Goal: Task Accomplishment & Management: Manage account settings

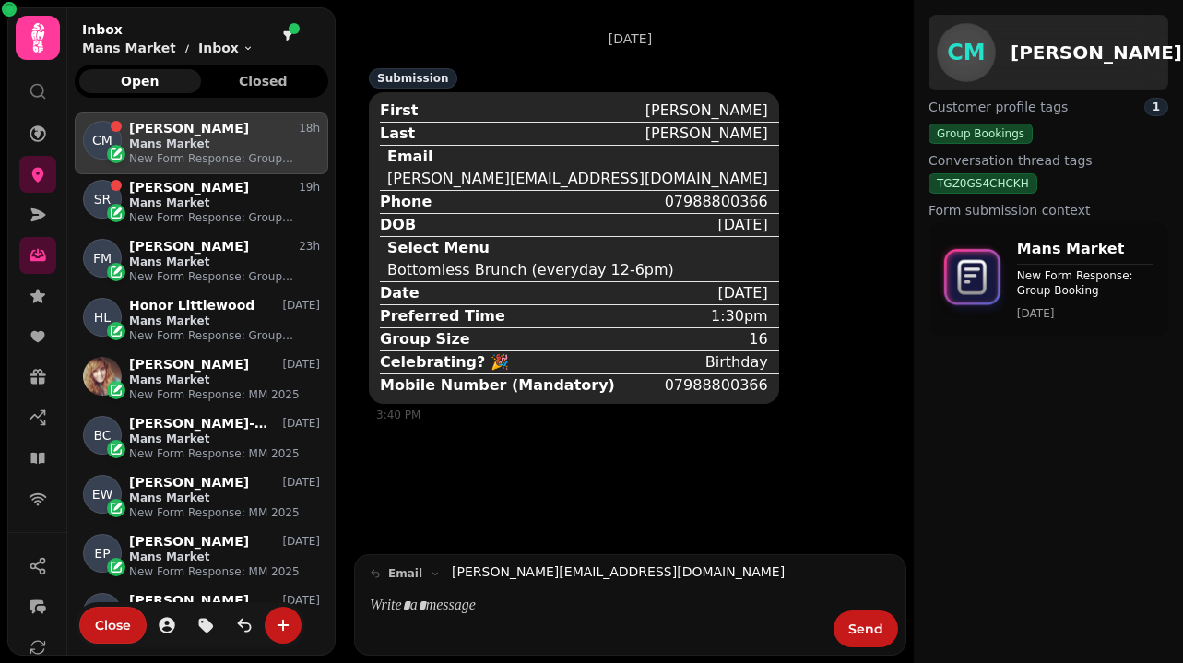
scroll to position [535, 254]
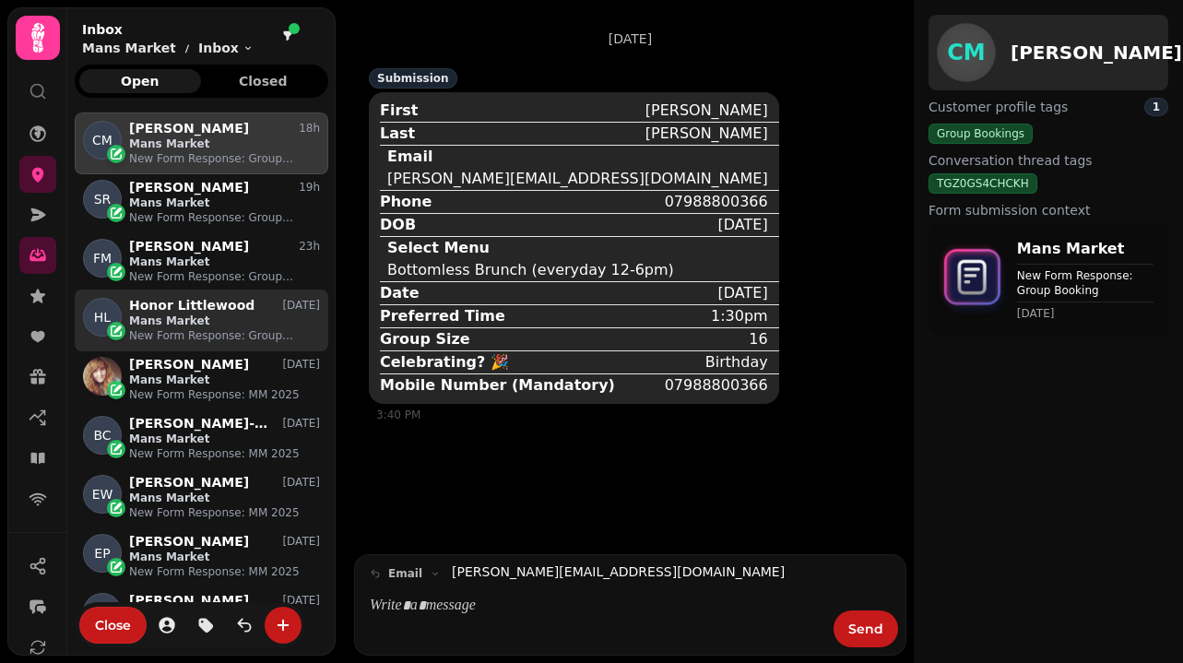
click at [274, 323] on p "Mans Market" at bounding box center [224, 321] width 191 height 15
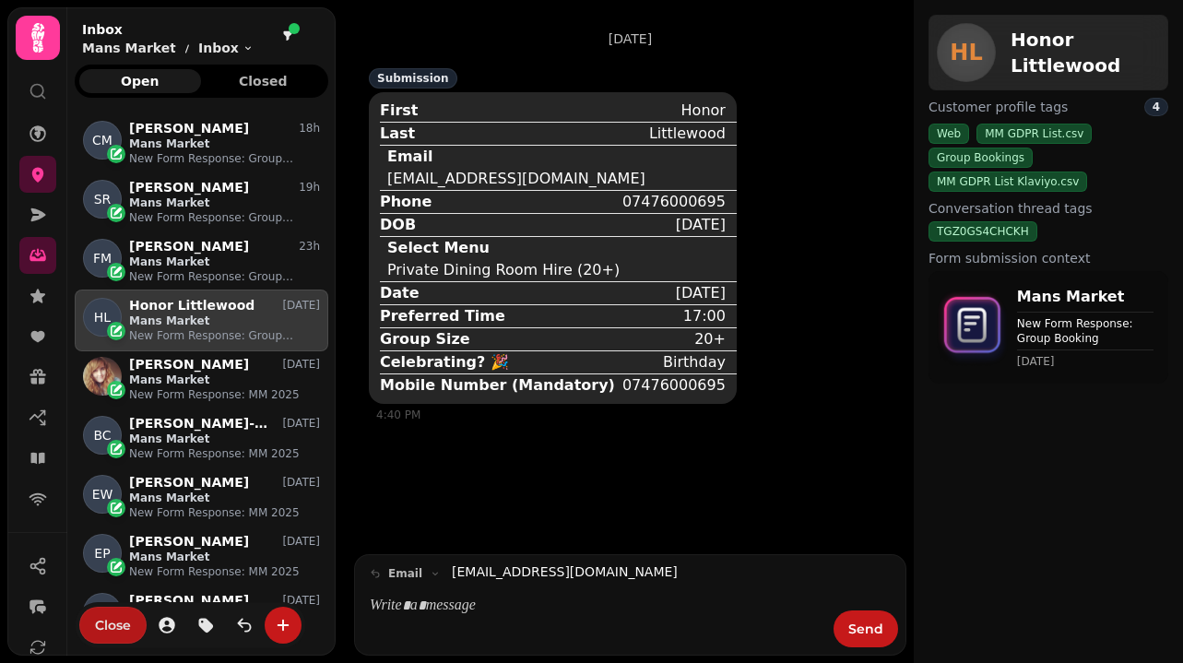
click at [116, 628] on span "Close" at bounding box center [113, 625] width 36 height 13
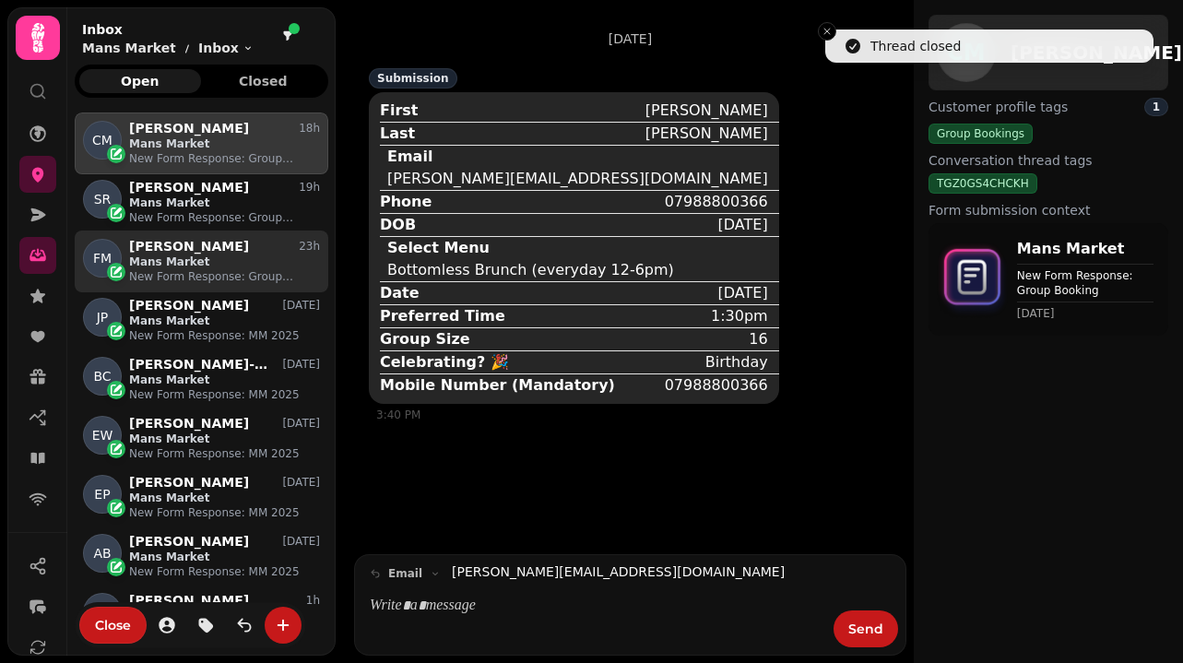
click at [233, 277] on p "New Form Response: Group Booking" at bounding box center [224, 276] width 191 height 15
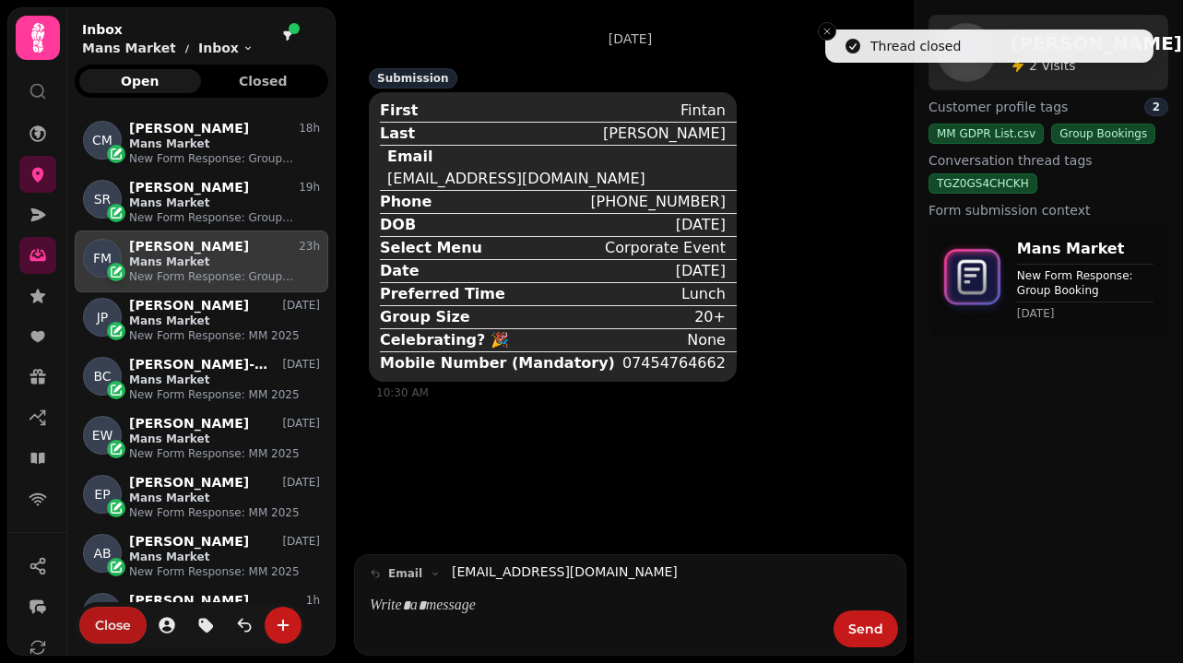
click at [113, 623] on span "Close" at bounding box center [113, 625] width 36 height 13
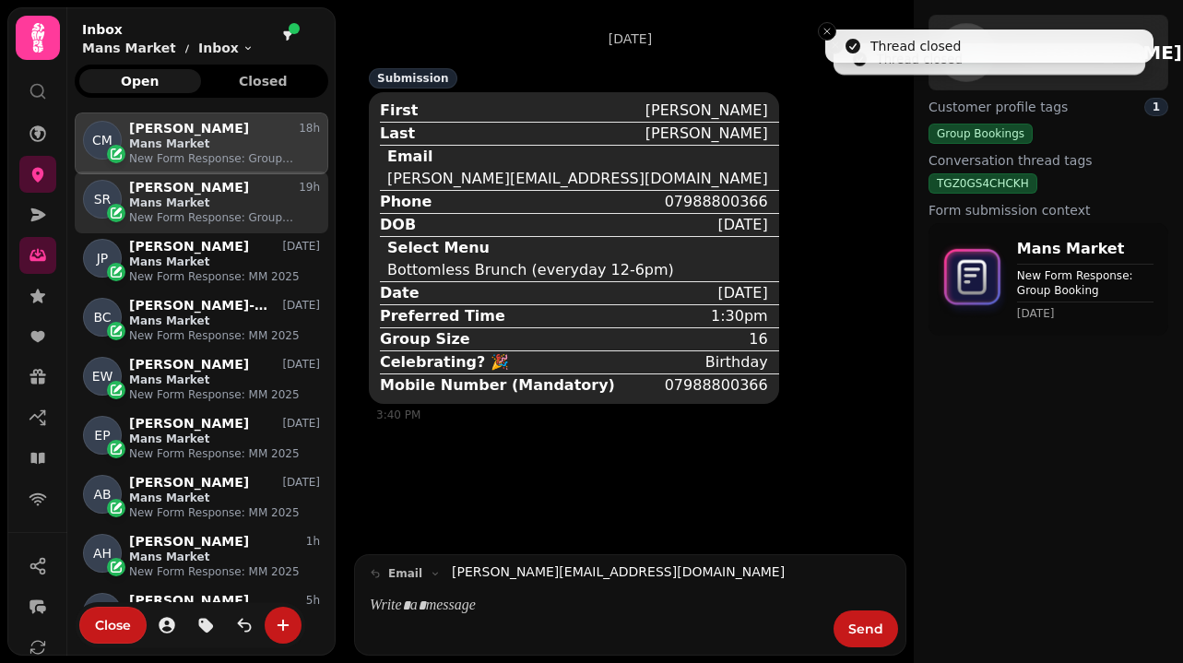
click at [230, 227] on div "SR [PERSON_NAME] 19h Mans Market New Form Response: Group Booking" at bounding box center [202, 203] width 254 height 62
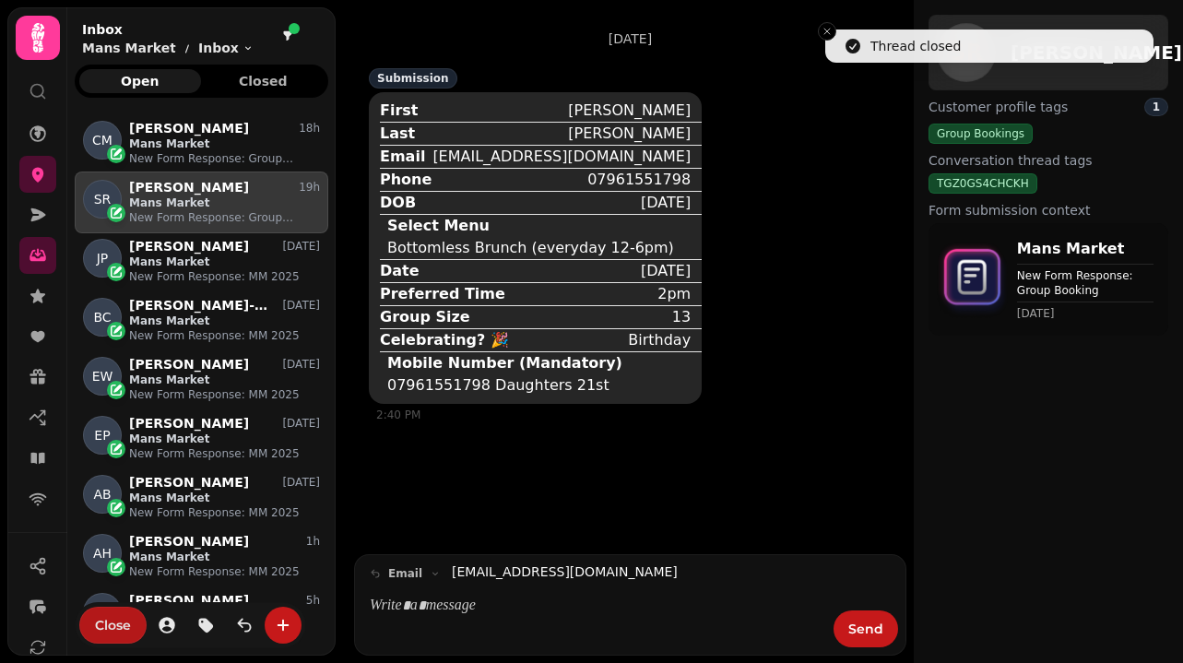
click at [125, 628] on span "Close" at bounding box center [113, 625] width 36 height 13
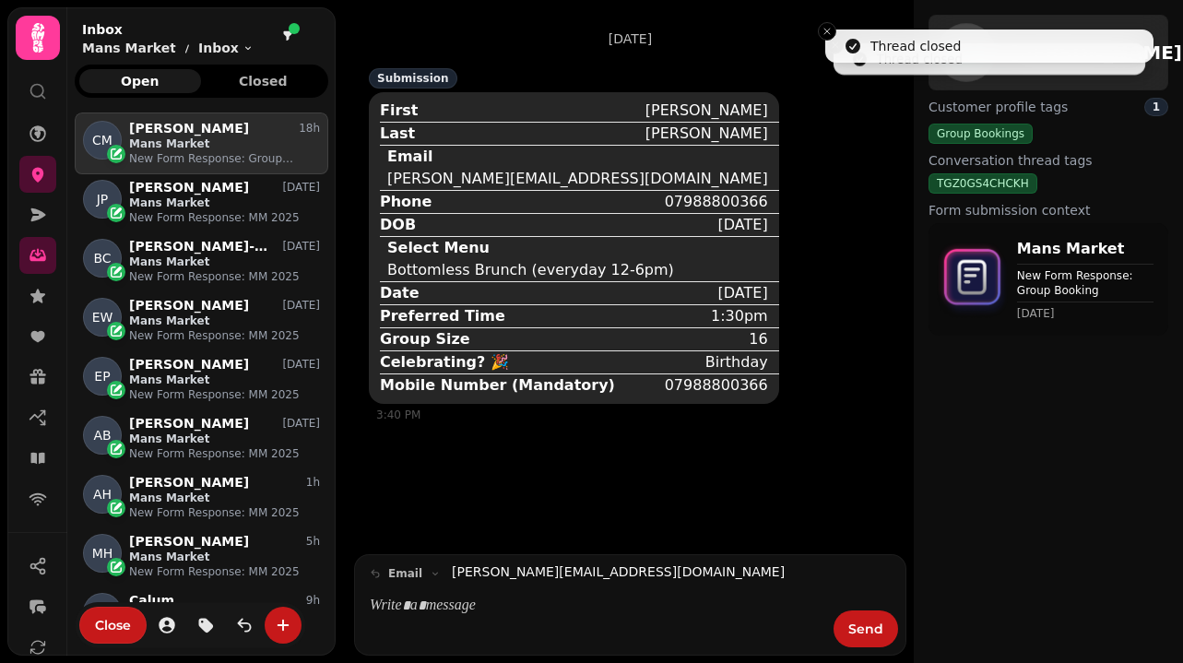
click at [248, 168] on div "CM [PERSON_NAME] 18h Mans Market New Form Response: Group Booking" at bounding box center [202, 144] width 254 height 62
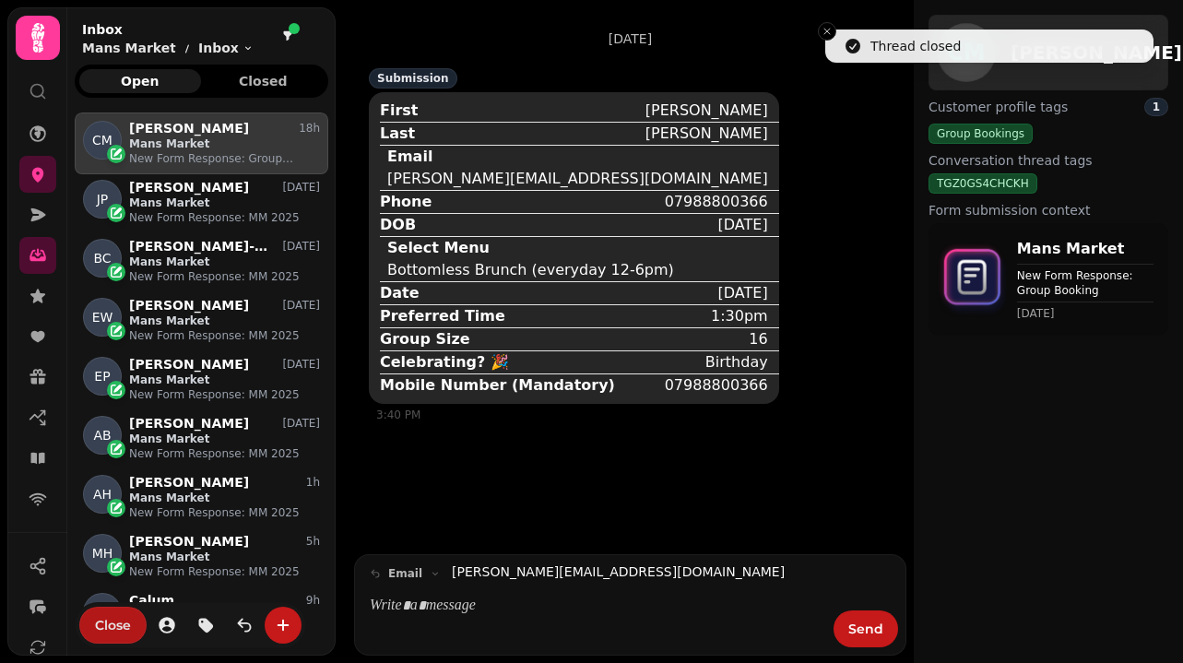
click at [106, 624] on span "Close" at bounding box center [113, 625] width 36 height 13
